Goal: Communication & Community: Ask a question

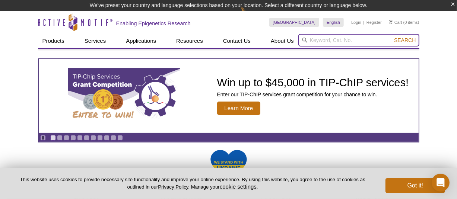
click at [346, 39] on input "search" at bounding box center [358, 40] width 121 height 13
paste input "81271"
type input "81271"
click at [392, 37] on button "Search" at bounding box center [405, 40] width 26 height 7
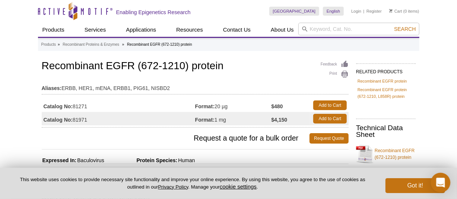
click at [441, 186] on icon "Open Intercom Messenger" at bounding box center [441, 183] width 10 height 10
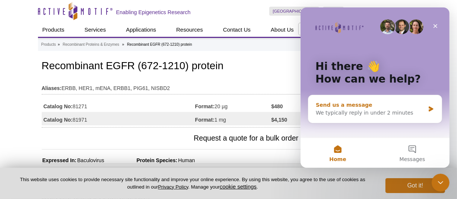
click at [428, 107] on icon "Intercom messenger" at bounding box center [430, 109] width 4 height 5
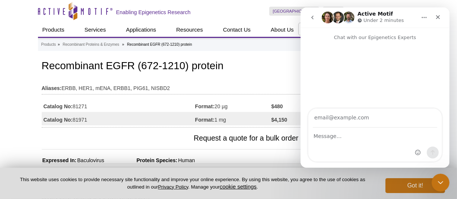
click at [363, 115] on input "Your email" at bounding box center [374, 118] width 124 height 19
type input "morgan.bishop@reactionbiology.com"
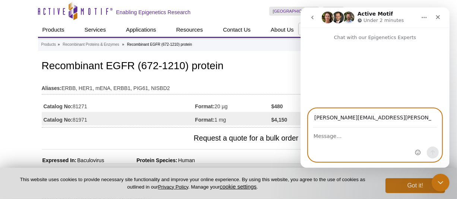
click at [348, 139] on textarea "Message…" at bounding box center [374, 134] width 133 height 13
paste textarea "Message…"
paste textarea "8"
type textarea "Is 2x20ug of catalog 81271 in stock?"
click at [434, 153] on icon "Send a message…" at bounding box center [432, 153] width 6 height 6
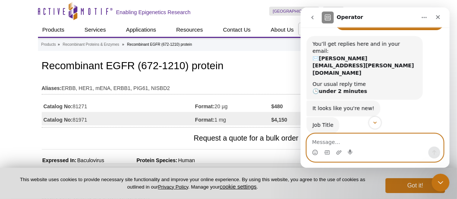
scroll to position [74, 0]
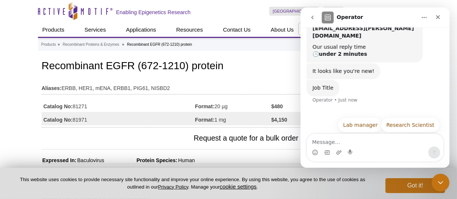
drag, startPoint x: 348, startPoint y: 104, endPoint x: 319, endPoint y: 105, distance: 29.4
click at [349, 118] on button "Lab manager" at bounding box center [360, 125] width 46 height 15
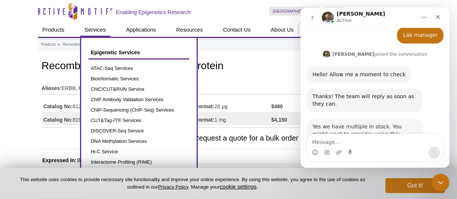
scroll to position [205, 0]
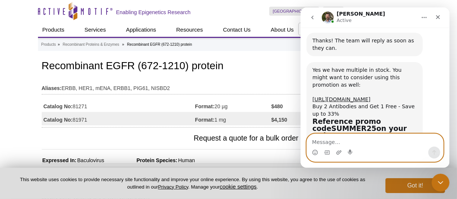
click at [347, 137] on textarea "Message…" at bounding box center [374, 140] width 136 height 13
type textarea "z"
type textarea "Thank you!"
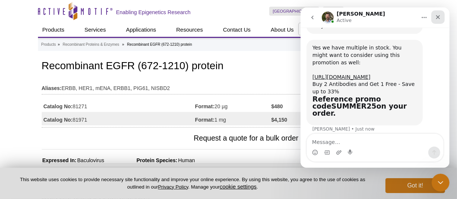
click at [438, 16] on icon "Close" at bounding box center [438, 17] width 6 height 6
